Goal: Task Accomplishment & Management: Use online tool/utility

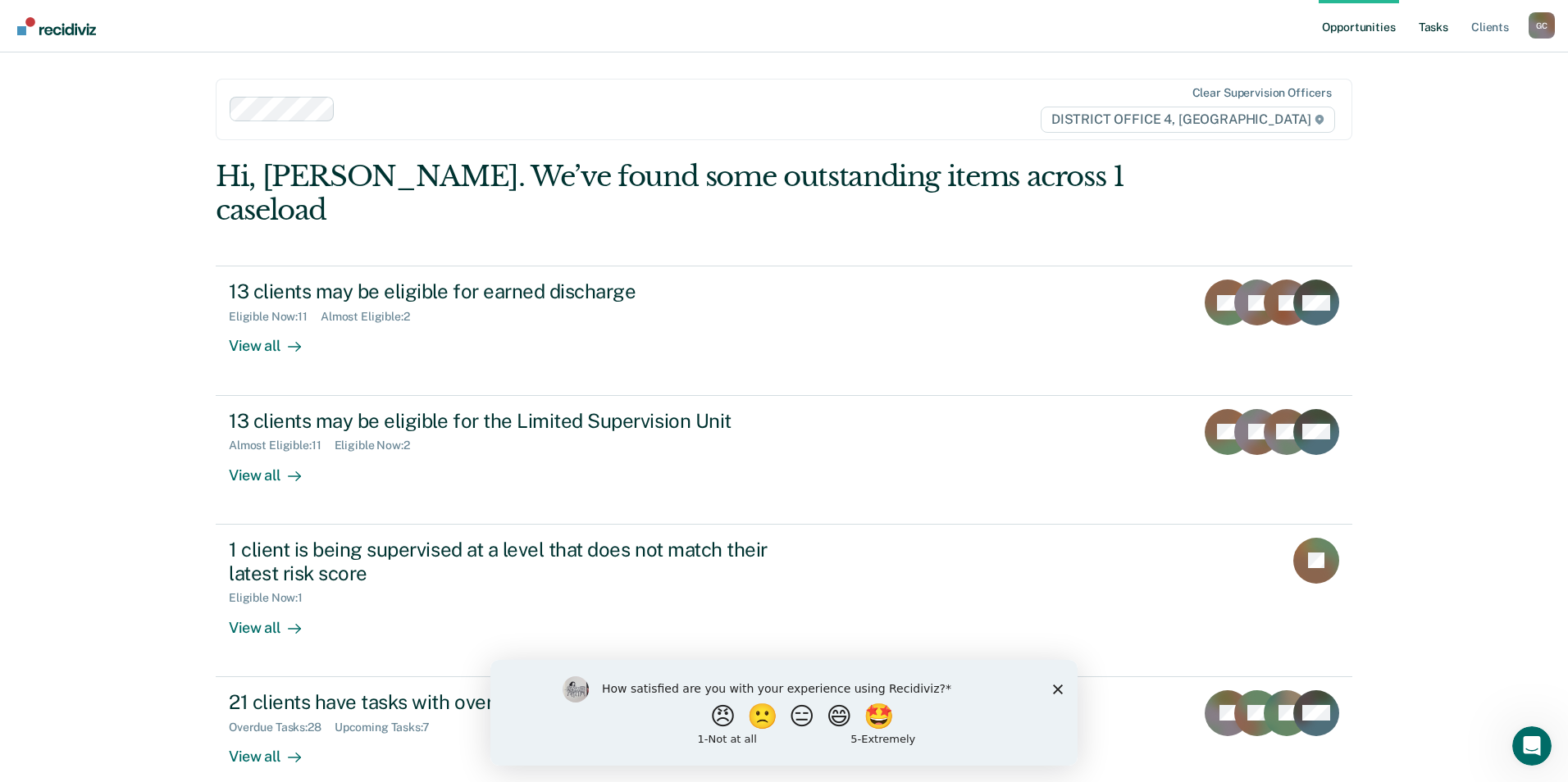
click at [1436, 31] on link "Tasks" at bounding box center [1433, 26] width 36 height 53
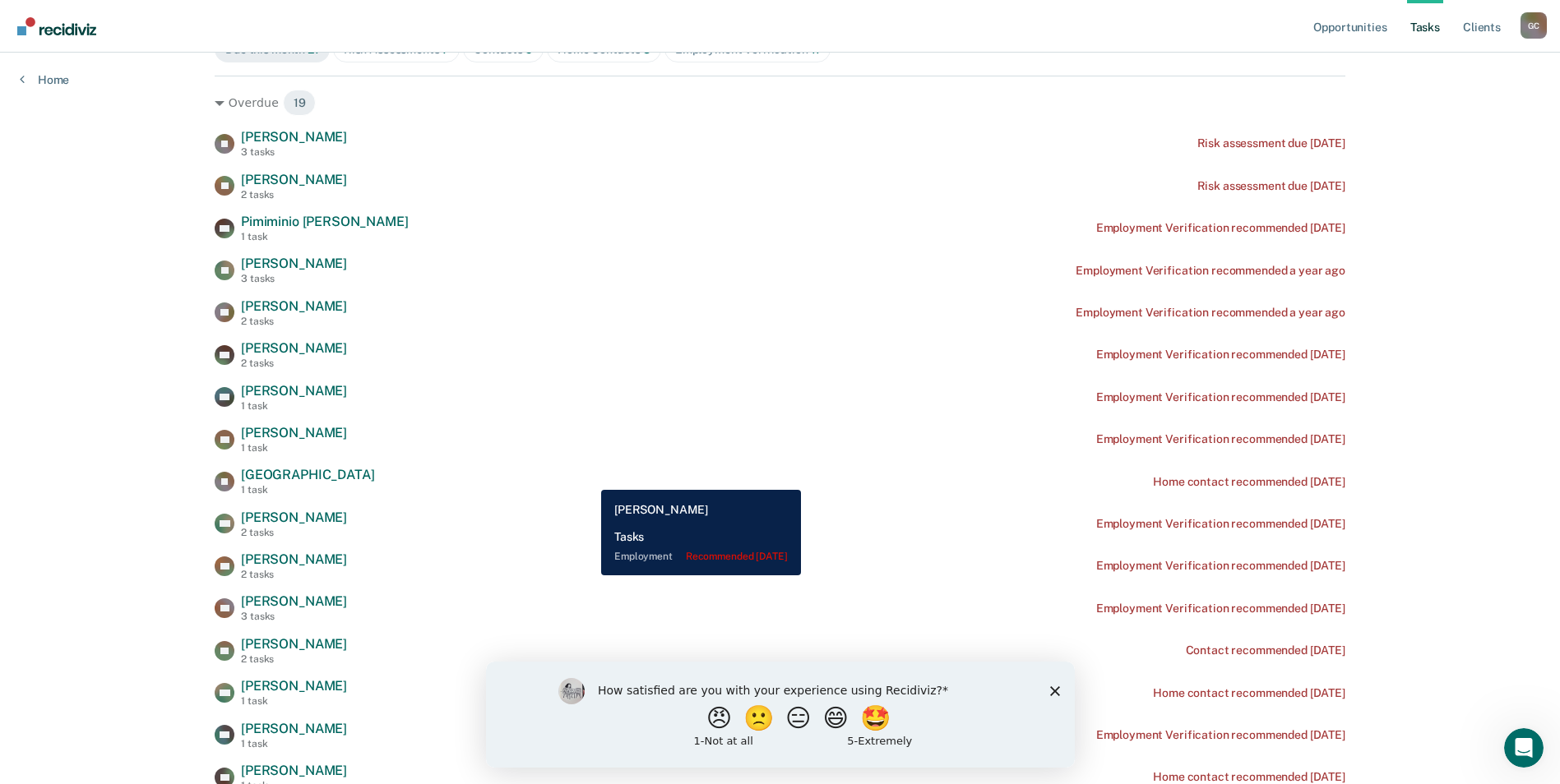
scroll to position [247, 0]
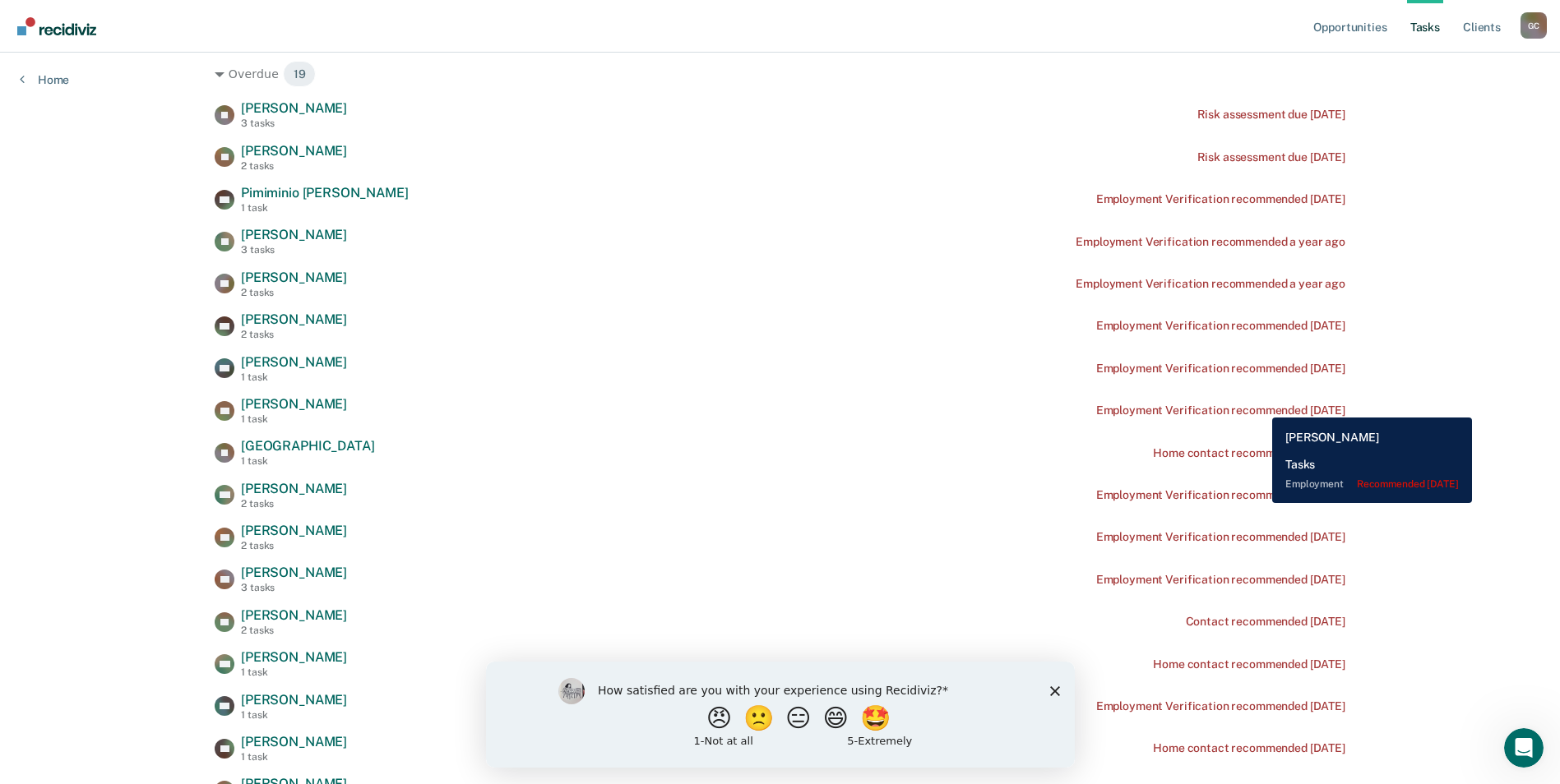
click at [1259, 405] on div "Employment Verification recommended [DATE]" at bounding box center [1220, 410] width 249 height 14
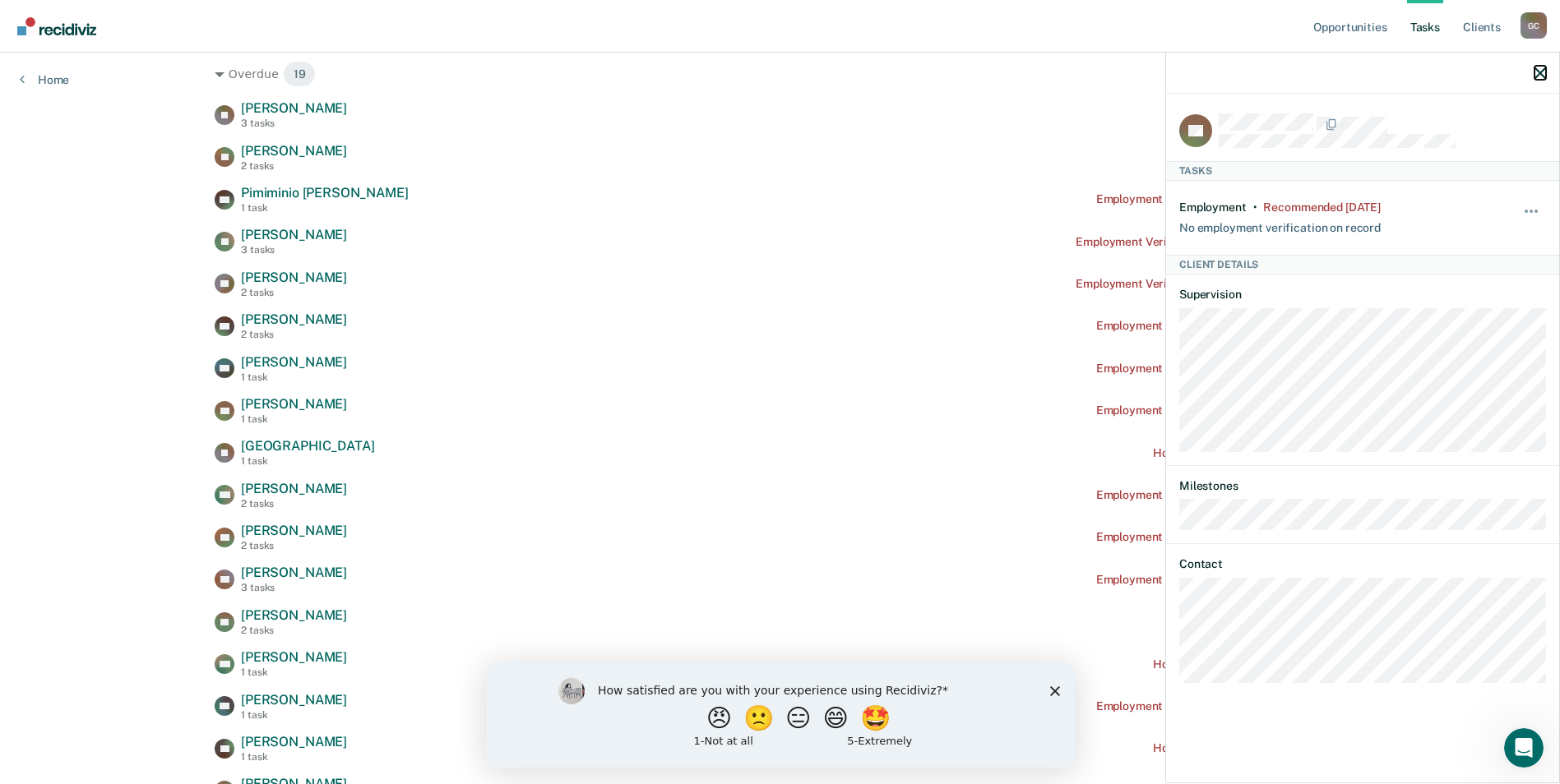
click at [1540, 74] on icon "button" at bounding box center [1540, 73] width 12 height 12
